Goal: Entertainment & Leisure: Consume media (video, audio)

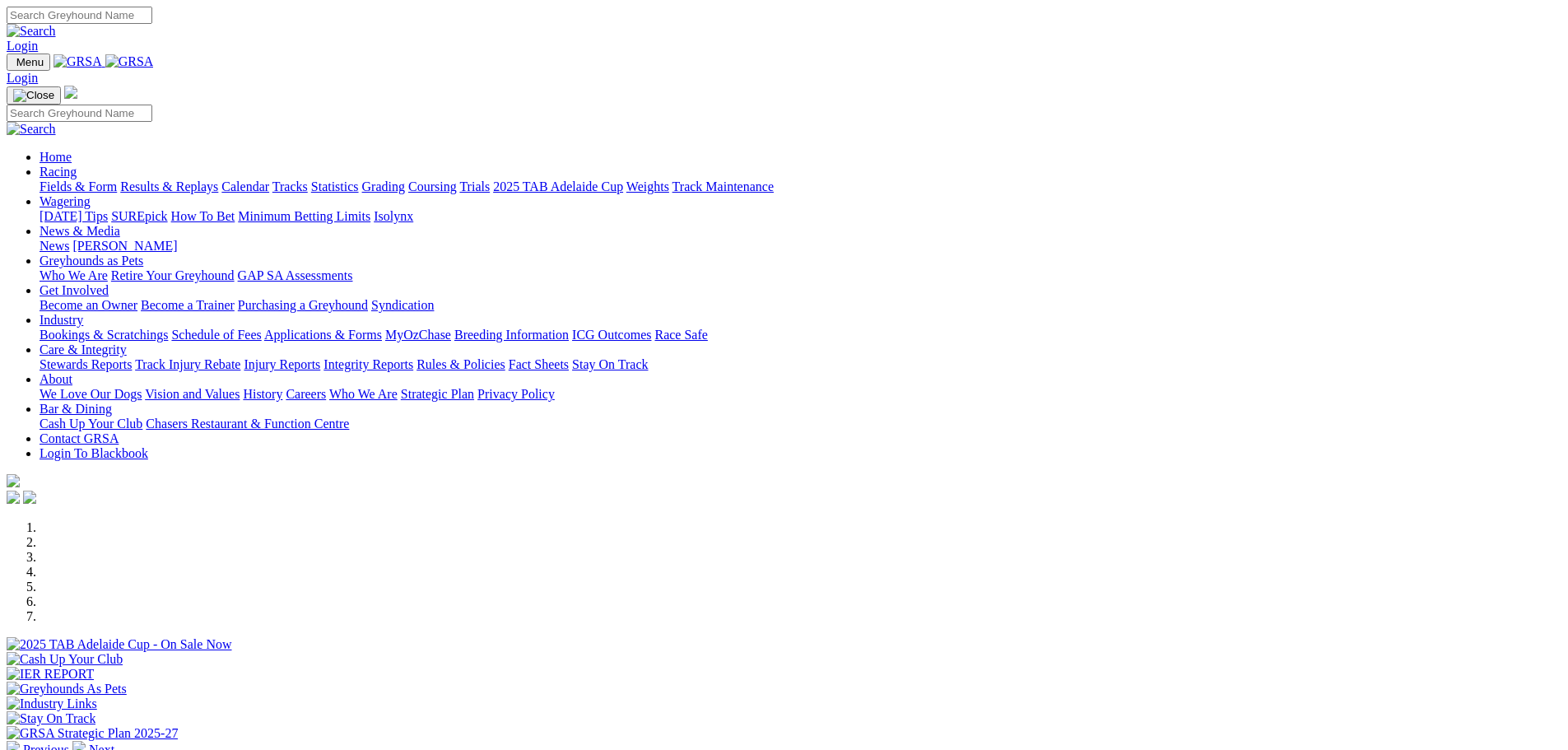
click at [218, 180] on link "Results & Replays" at bounding box center [168, 187] width 98 height 14
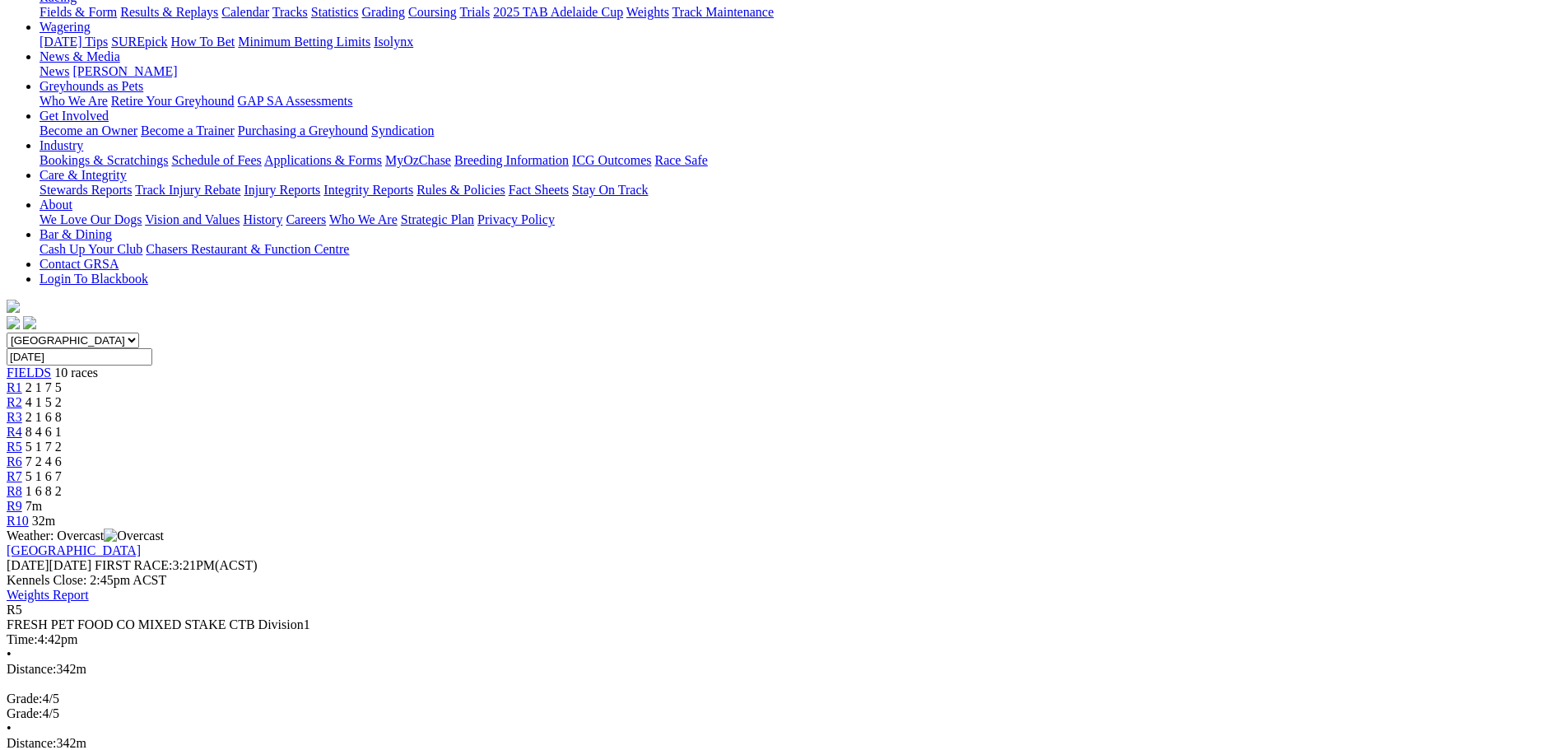
scroll to position [206, 0]
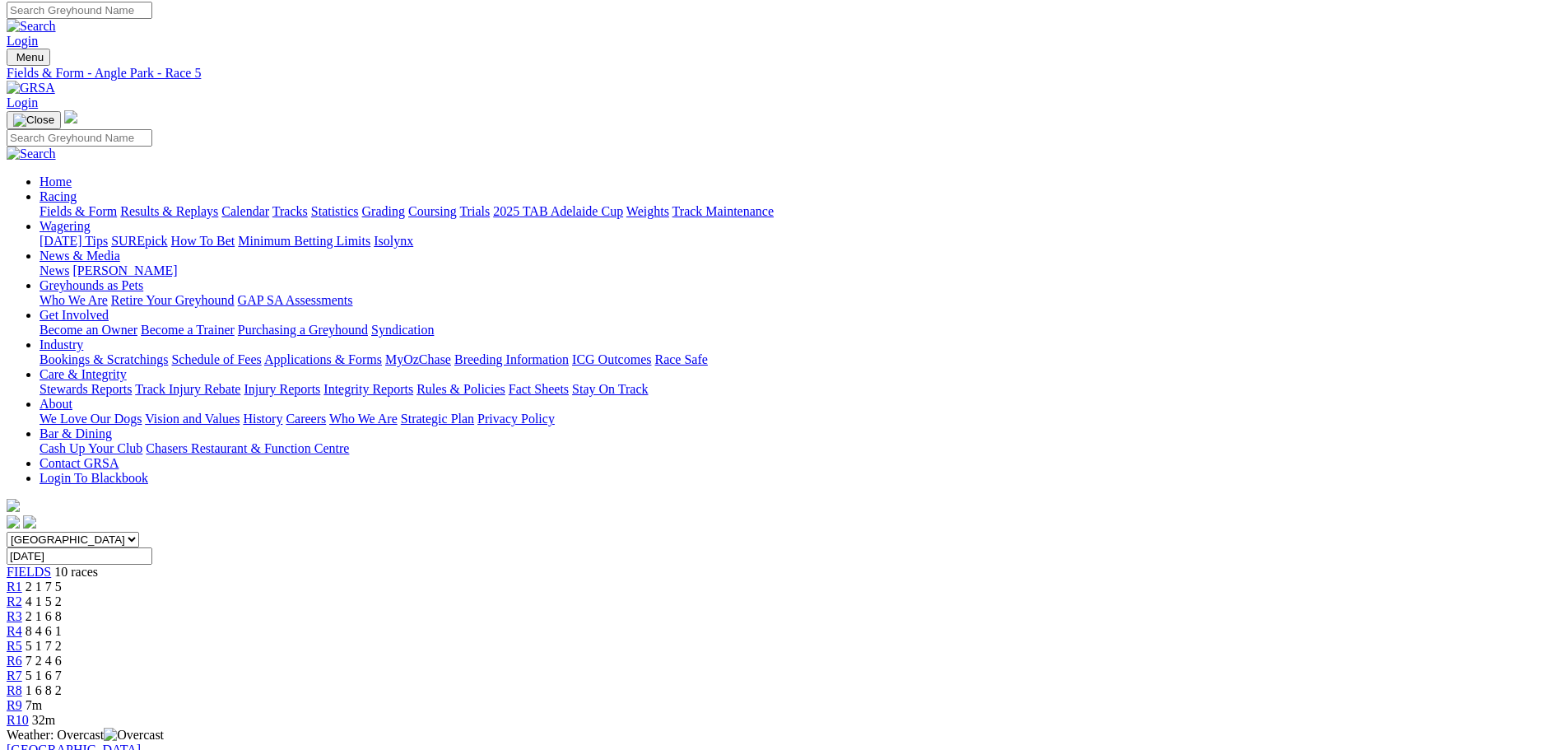
scroll to position [0, 0]
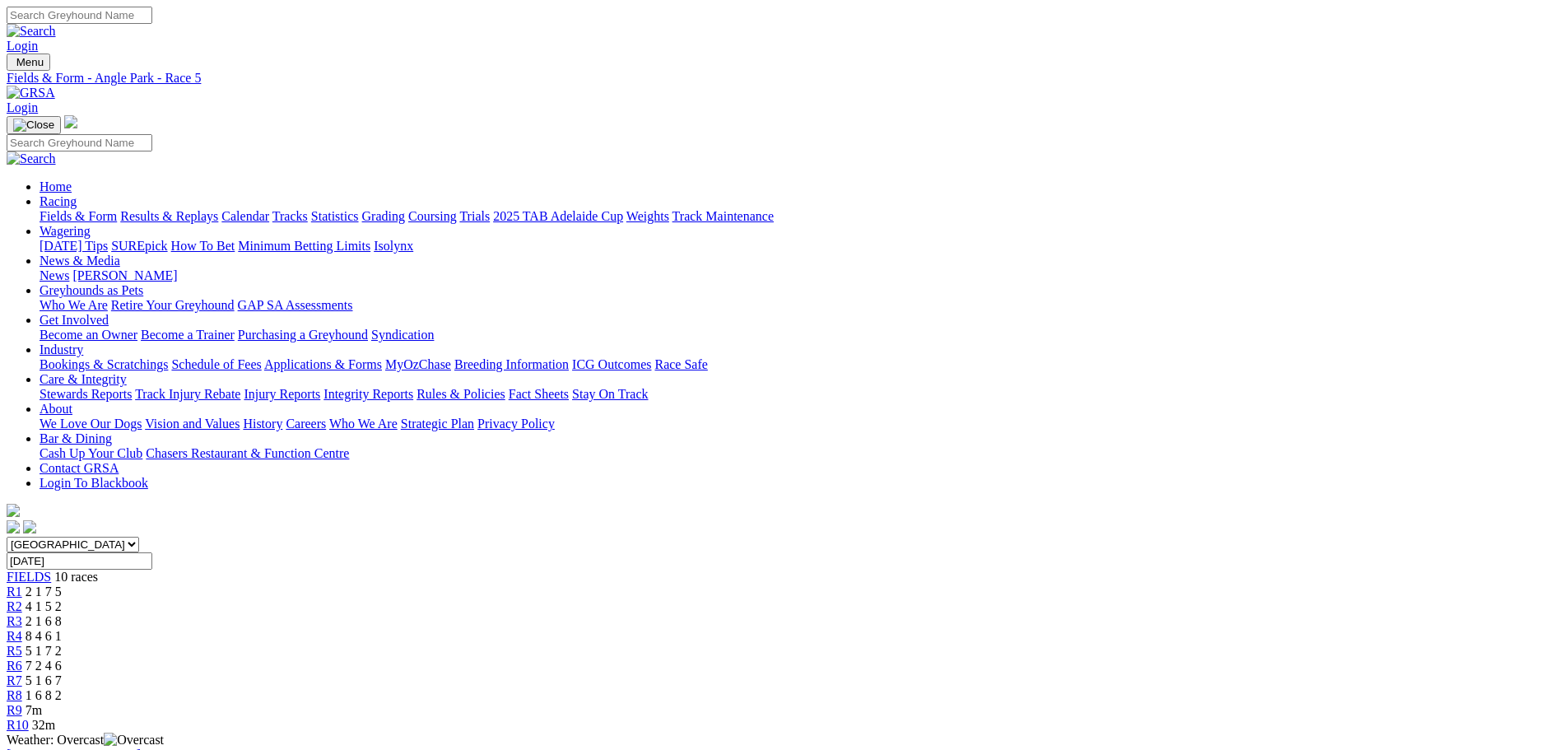
click at [22, 673] on span "R7" at bounding box center [13, 680] width 15 height 14
